Goal: Transaction & Acquisition: Purchase product/service

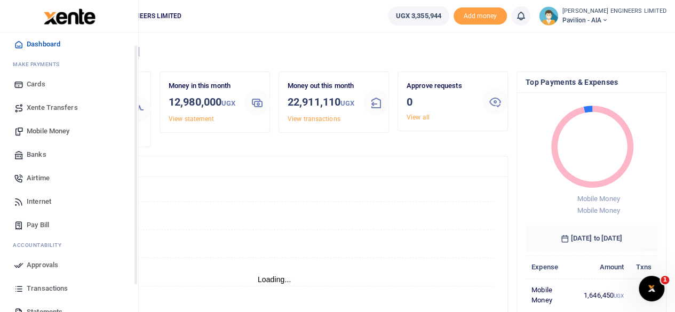
scroll to position [53, 0]
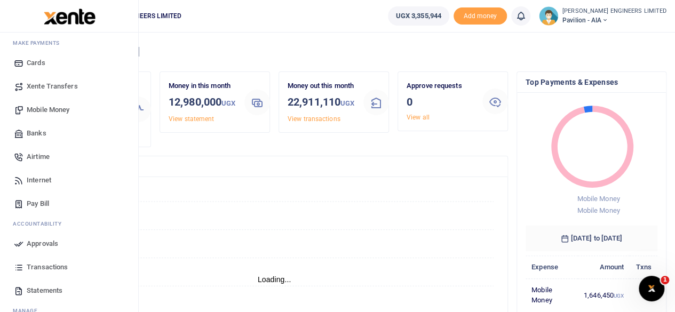
click at [45, 109] on span "Mobile Money" at bounding box center [48, 110] width 43 height 11
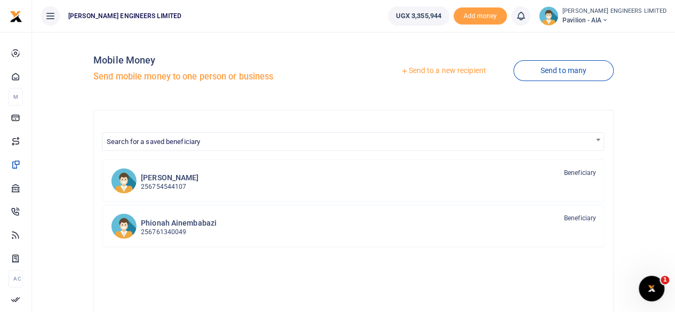
click at [443, 71] on link "Send to a new recipient" at bounding box center [442, 70] width 139 height 19
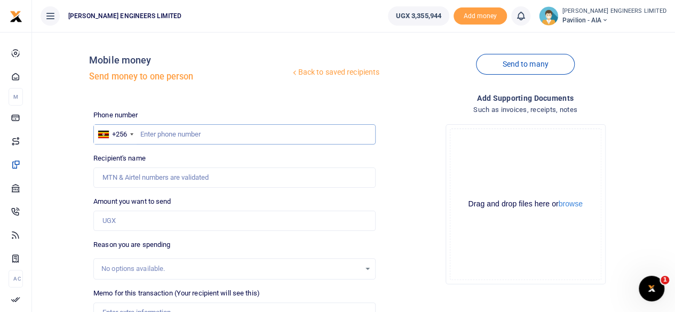
click at [176, 134] on input "text" at bounding box center [234, 134] width 282 height 20
type input "763120425"
type input "Zaina Namusoke"
type input "763120425"
click at [116, 221] on input "Amount you want to send" at bounding box center [234, 221] width 282 height 20
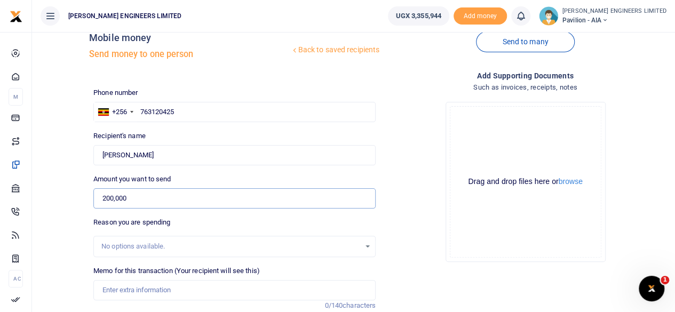
scroll to position [53, 0]
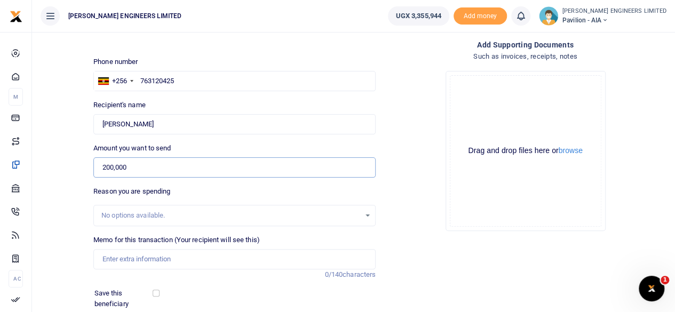
type input "200,000"
click at [112, 262] on input "Memo for this transaction (Your recipient will see this)" at bounding box center [234, 259] width 282 height 20
click at [133, 258] on input "Transport for timbers to site and treatment plant" at bounding box center [234, 259] width 282 height 20
click at [280, 259] on input "Transport 160000 for timbers to site and treatment plant" at bounding box center [234, 259] width 282 height 20
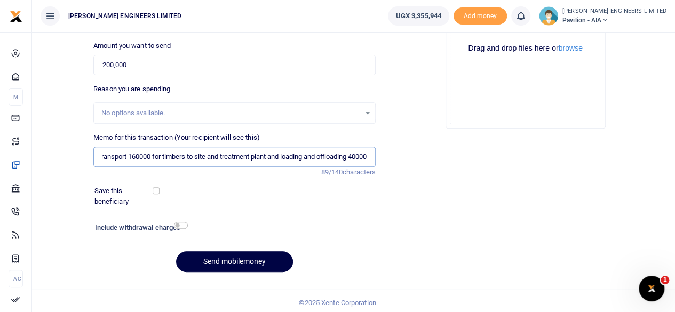
scroll to position [159, 0]
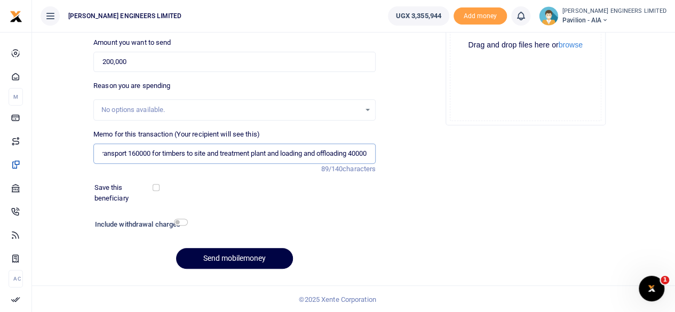
type input "Transport 160000 for timbers to site and treatment plant and loading and offloa…"
drag, startPoint x: 181, startPoint y: 222, endPoint x: 197, endPoint y: 231, distance: 18.1
click at [182, 222] on input "checkbox" at bounding box center [181, 222] width 14 height 7
checkbox input "true"
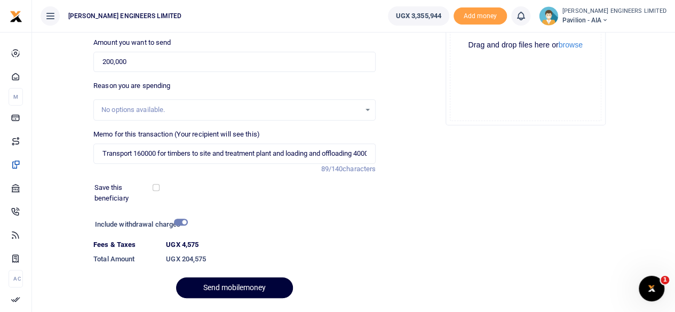
click at [238, 288] on button "Send mobilemoney" at bounding box center [234, 287] width 117 height 21
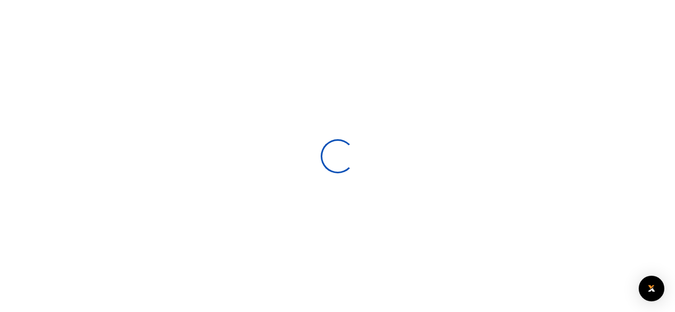
scroll to position [158, 0]
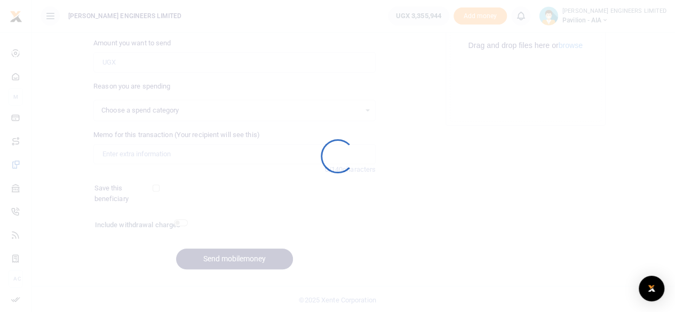
select select
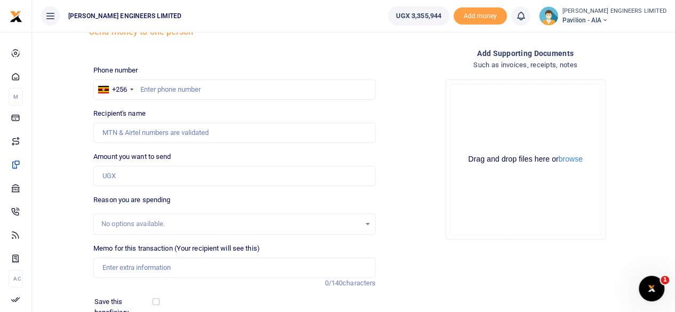
scroll to position [0, 0]
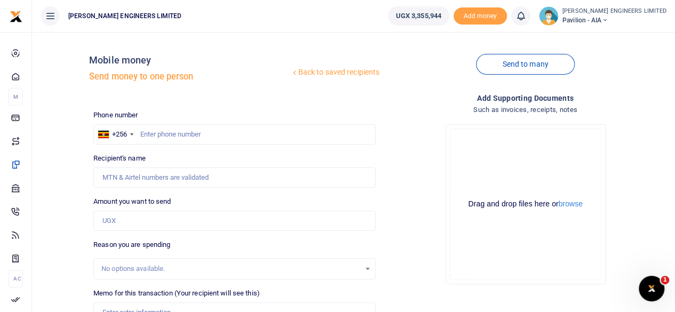
click at [526, 18] on icon at bounding box center [520, 16] width 11 height 12
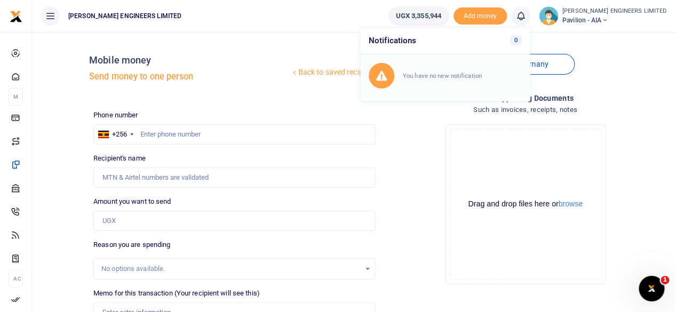
click at [468, 70] on div "You have no new notification" at bounding box center [462, 75] width 118 height 11
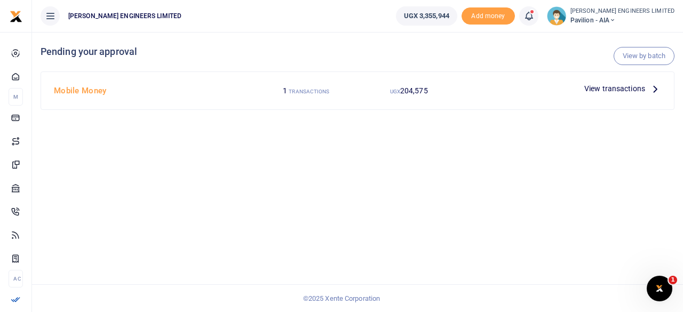
click at [607, 89] on span "View transactions" at bounding box center [614, 89] width 61 height 12
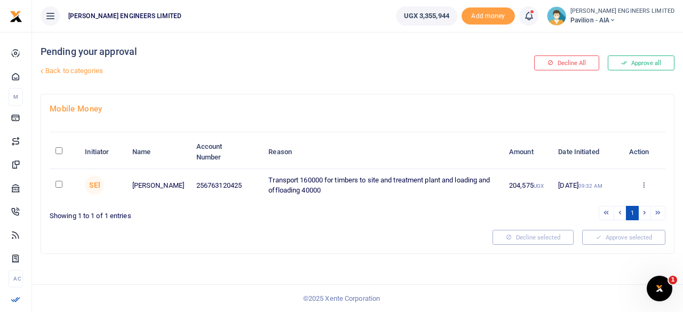
click at [59, 184] on input "checkbox" at bounding box center [58, 184] width 7 height 7
checkbox input "true"
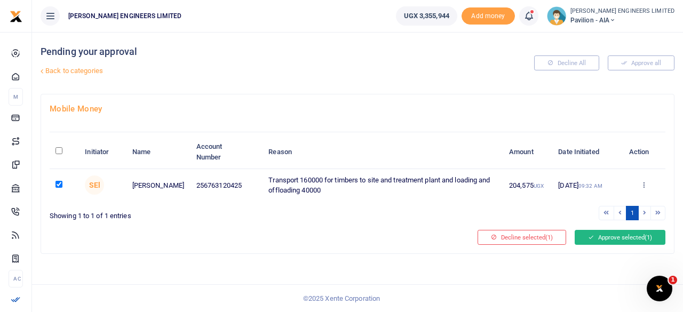
click at [609, 237] on button "Approve selected (1)" at bounding box center [619, 237] width 91 height 15
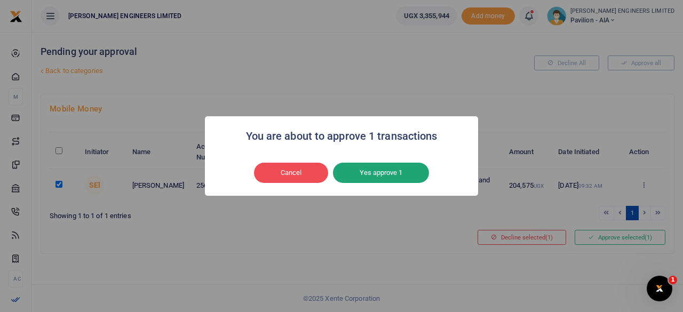
click at [396, 172] on button "Yes approve 1" at bounding box center [381, 173] width 96 height 20
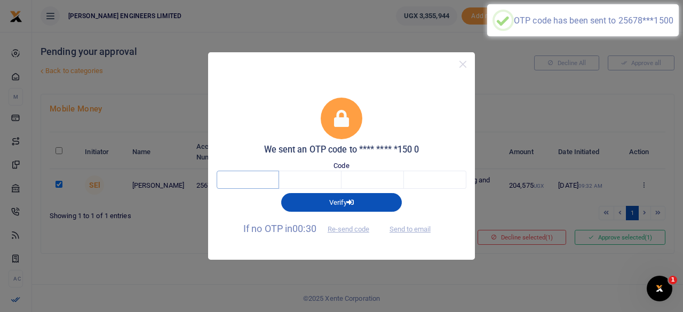
click at [256, 180] on input "text" at bounding box center [248, 180] width 62 height 18
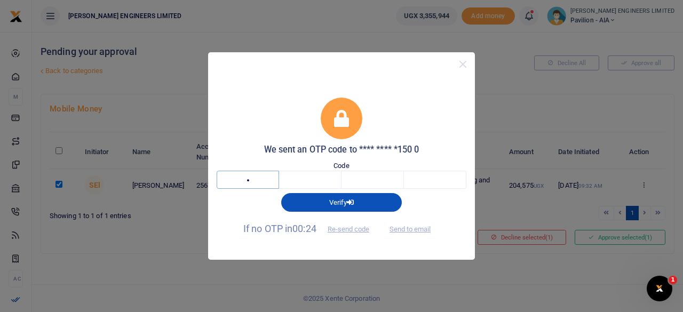
type input "5"
type input "0"
type input "7"
type input "9"
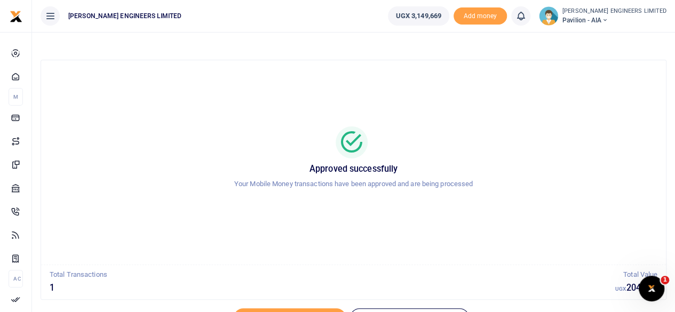
click at [607, 20] on icon at bounding box center [604, 20] width 6 height 7
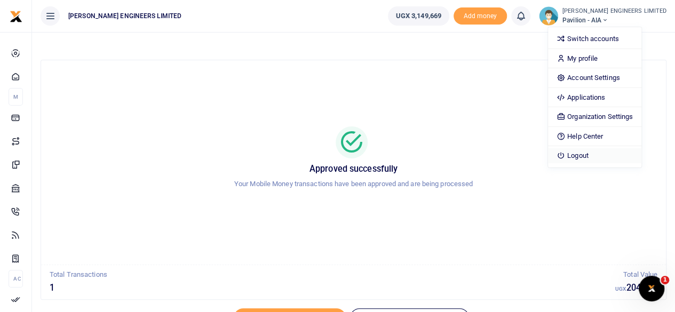
click at [607, 155] on link "Logout" at bounding box center [594, 155] width 93 height 15
